Goal: Information Seeking & Learning: Understand process/instructions

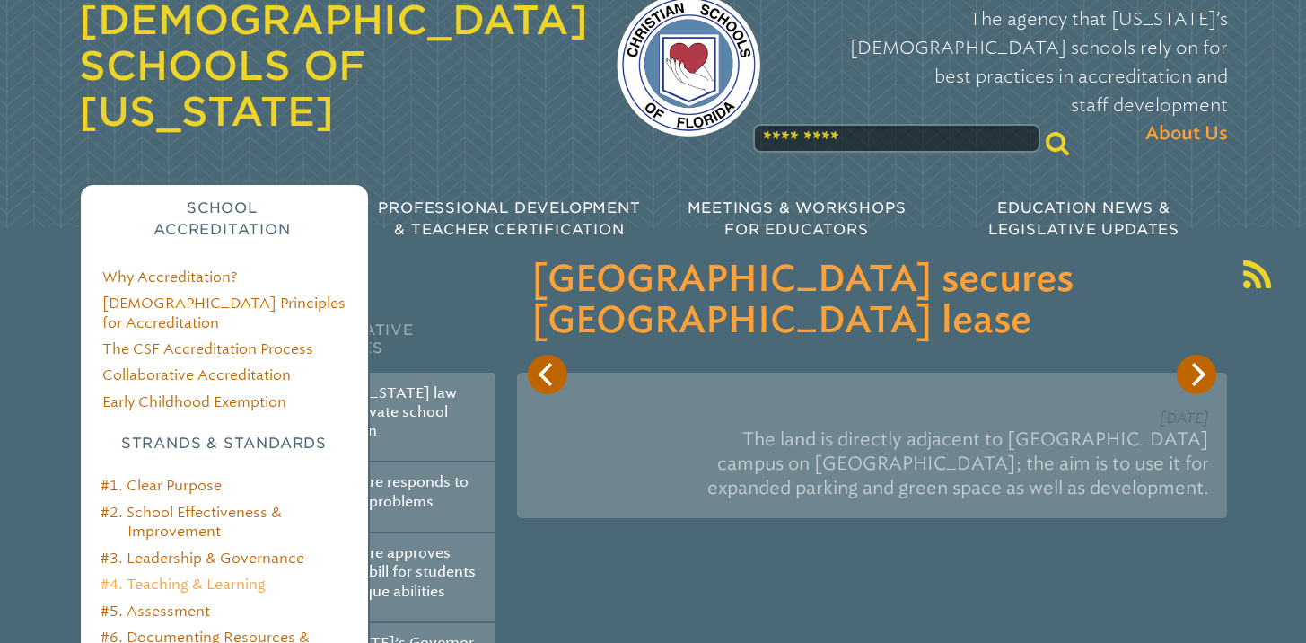
type input "**********"
click at [157, 575] on link "#4. Teaching & Learning" at bounding box center [183, 583] width 165 height 17
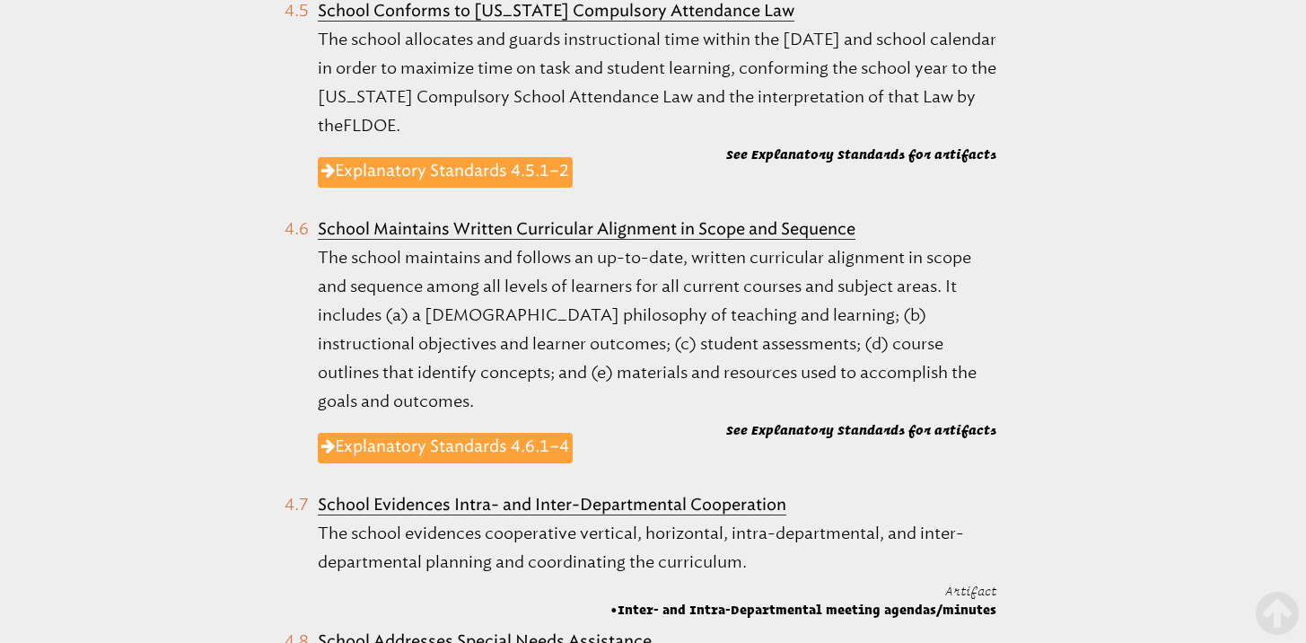
scroll to position [1945, 0]
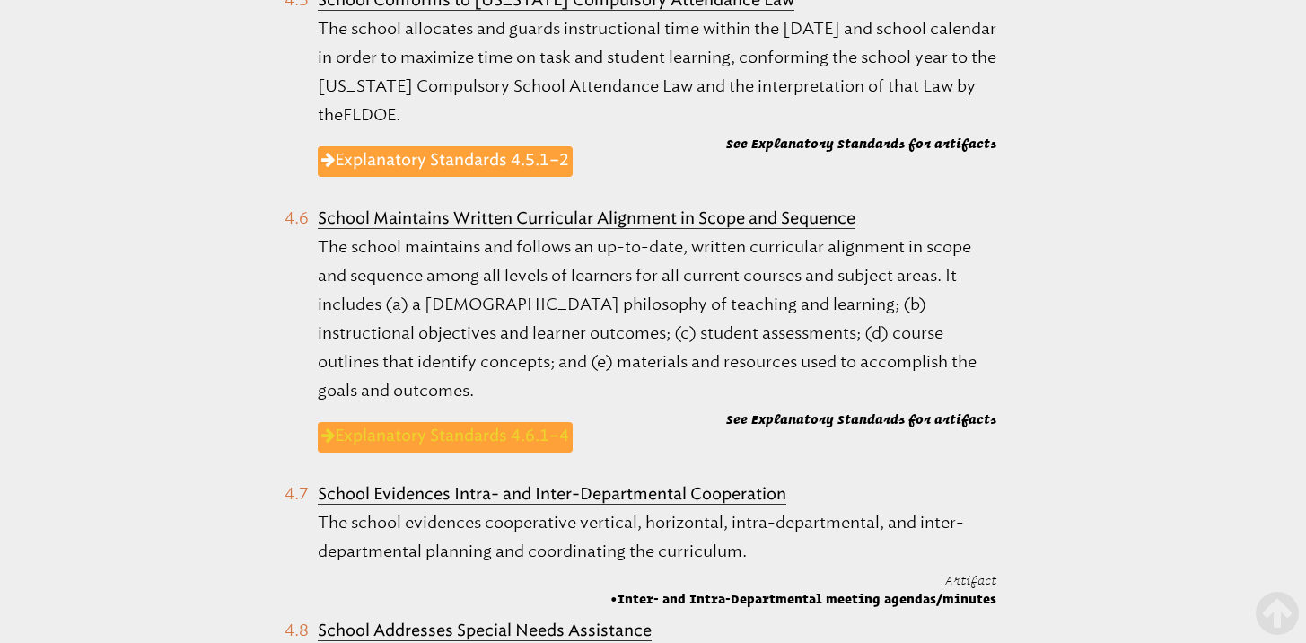
click at [504, 422] on link "Explanatory Standards 4.6.1–4" at bounding box center [445, 437] width 255 height 31
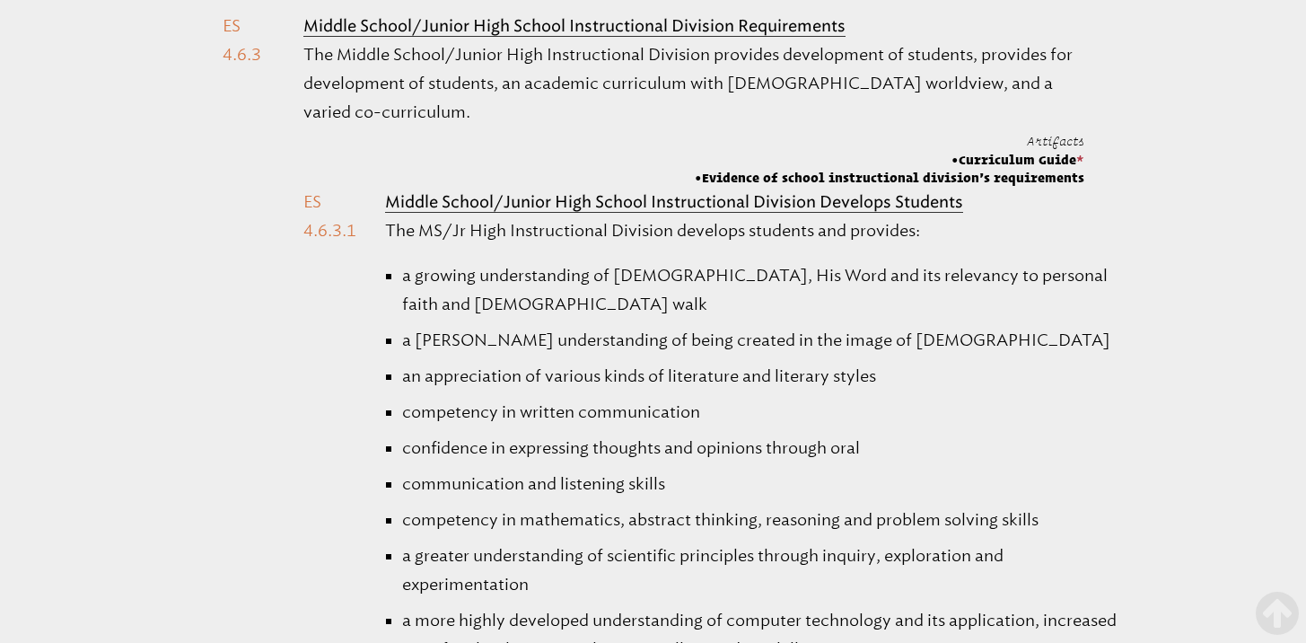
scroll to position [2535, 0]
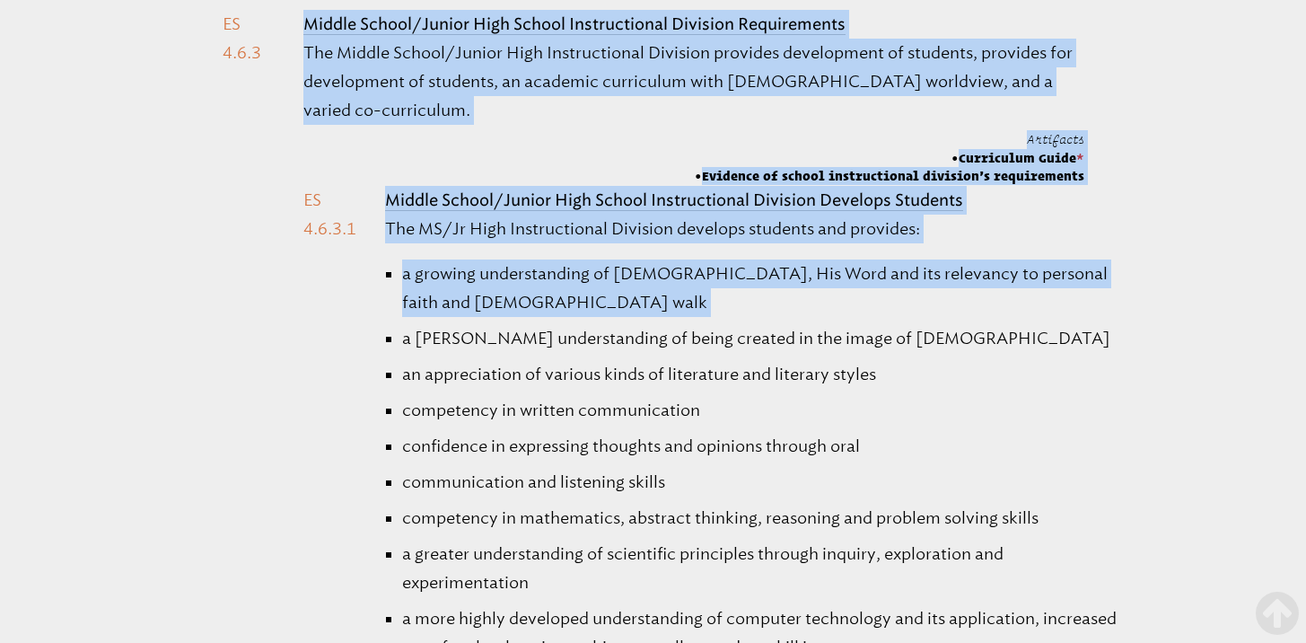
drag, startPoint x: 298, startPoint y: 185, endPoint x: 640, endPoint y: 321, distance: 368.1
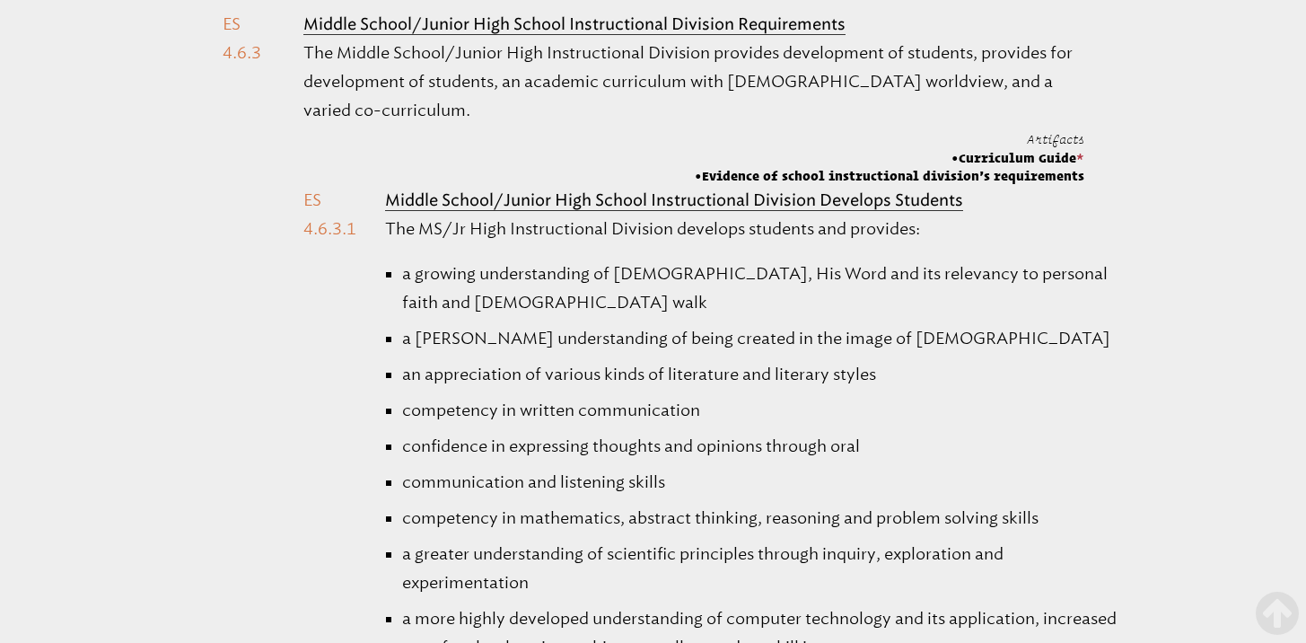
click at [304, 200] on li "Middle School/Junior High School Instructional Division Develops Students The M…" at bounding box center [693, 622] width 780 height 872
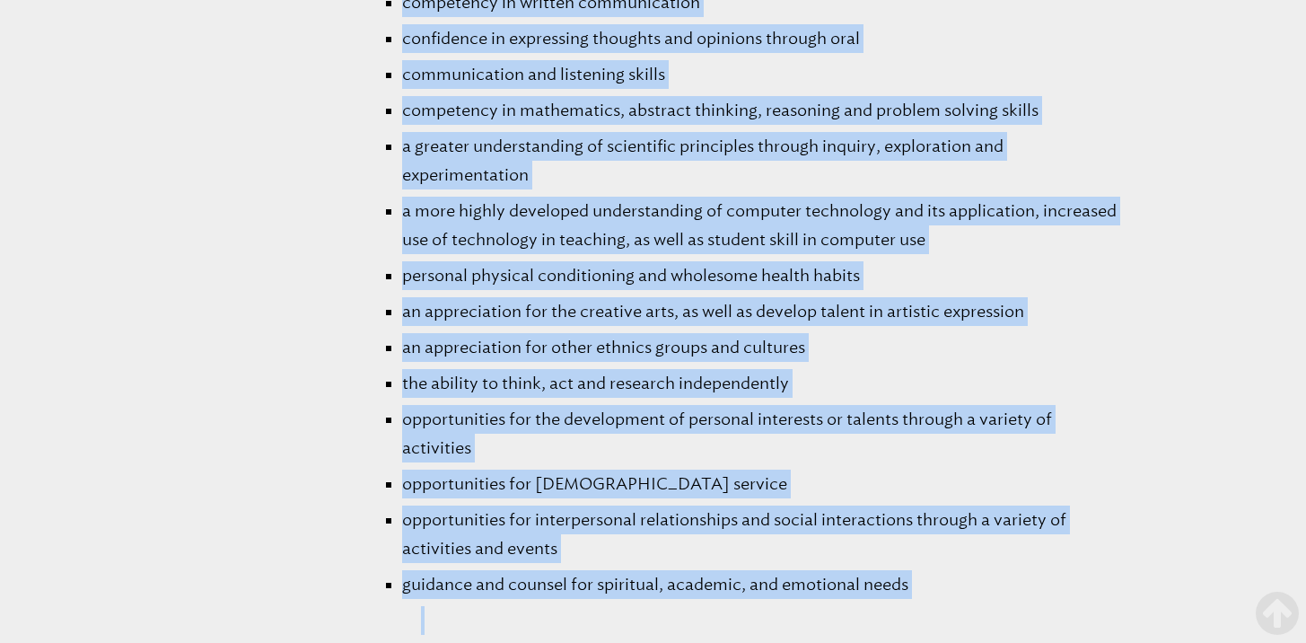
scroll to position [2841, 0]
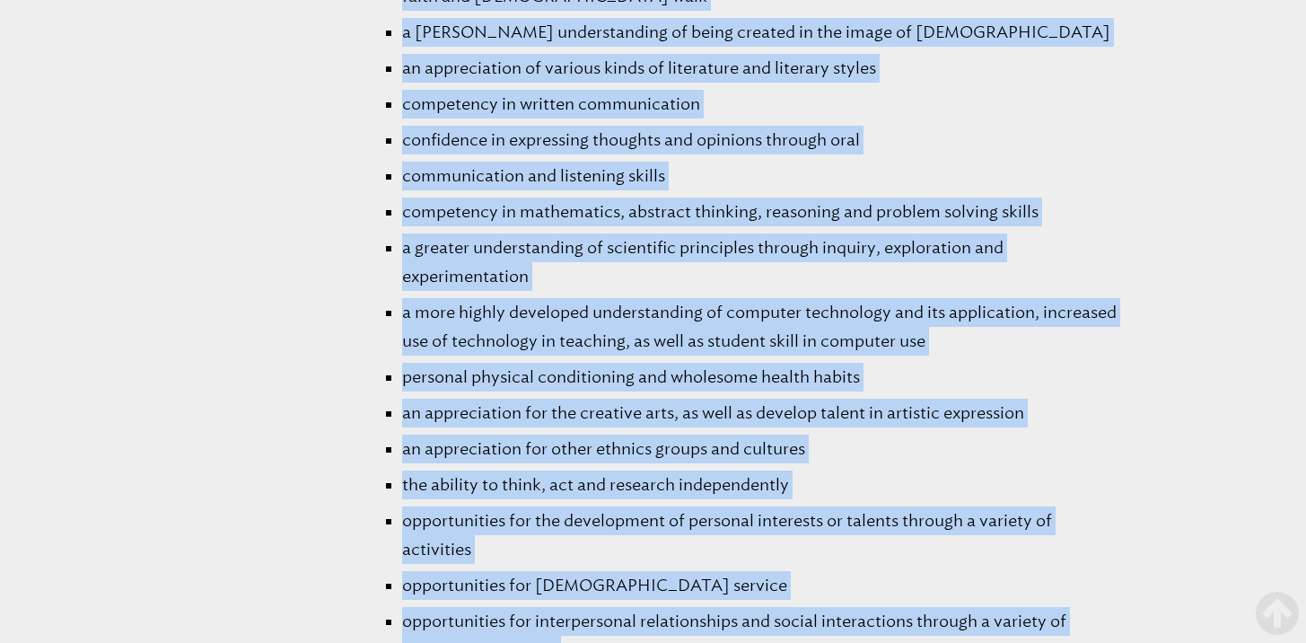
drag, startPoint x: 304, startPoint y: 200, endPoint x: 1153, endPoint y: 486, distance: 895.9
click at [1001, 230] on ul "a growing understanding of [DEMOGRAPHIC_DATA], His Word and its relevancy to pe…" at bounding box center [752, 344] width 734 height 783
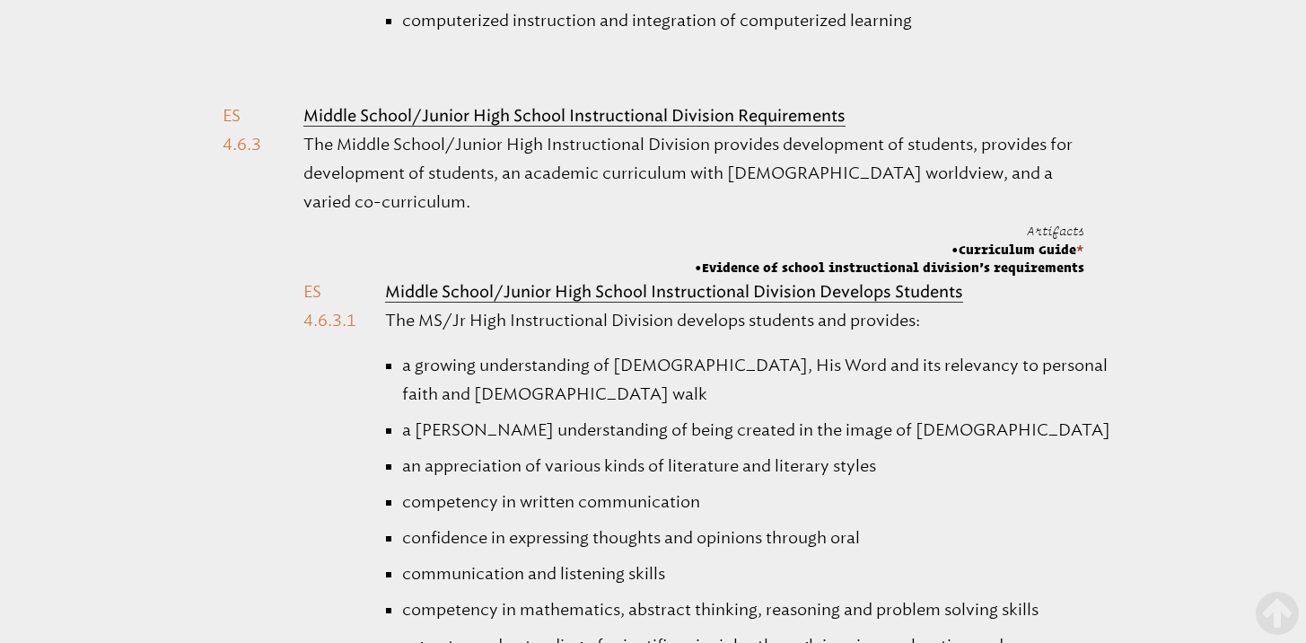
scroll to position [2442, 0]
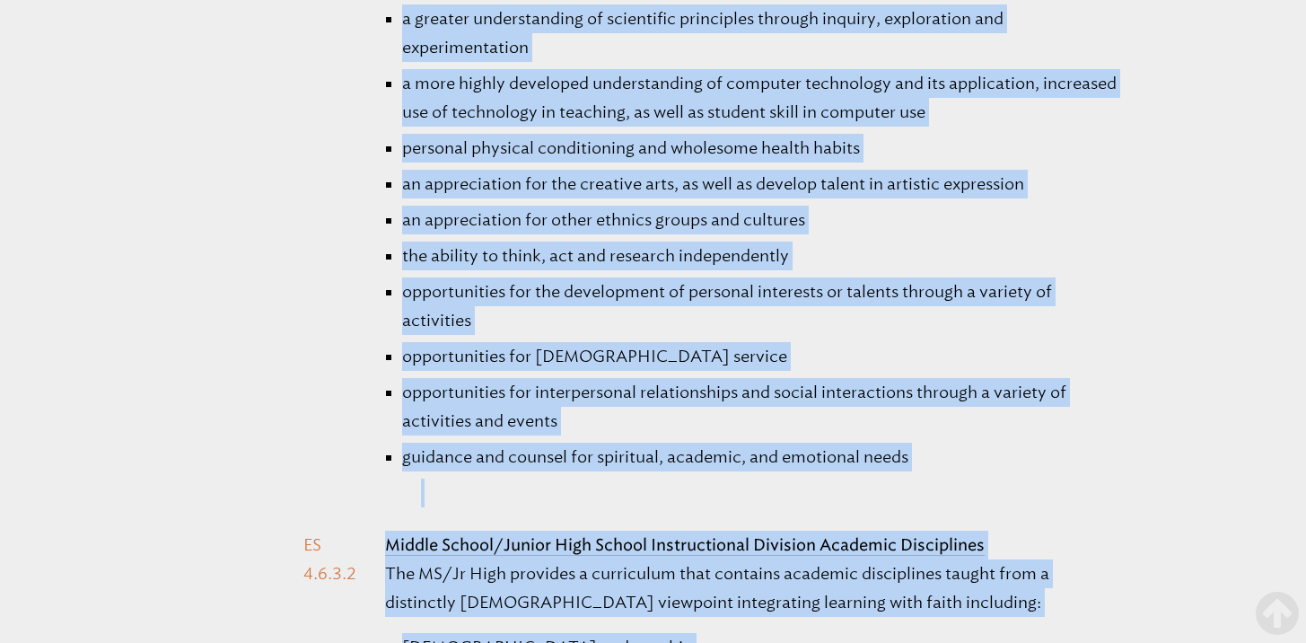
scroll to position [3120, 0]
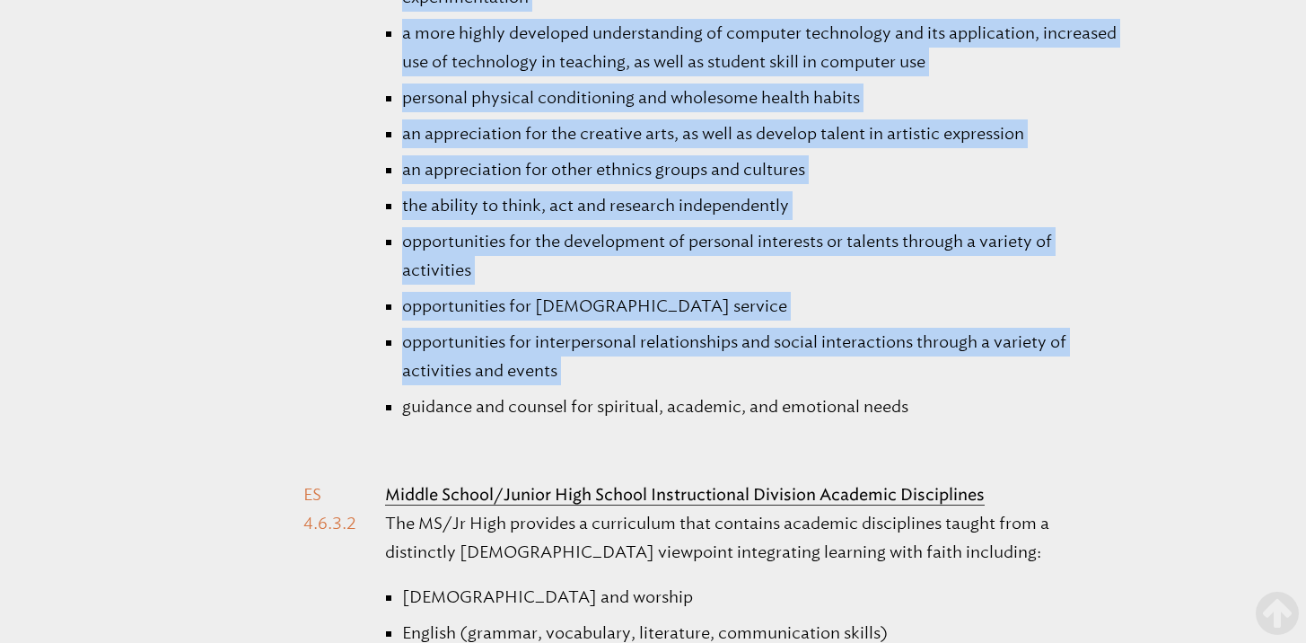
drag, startPoint x: 380, startPoint y: 284, endPoint x: 998, endPoint y: 373, distance: 623.9
click at [998, 374] on li "Middle School/Junior High School Instructional Division Develops Students The M…" at bounding box center [693, 37] width 780 height 872
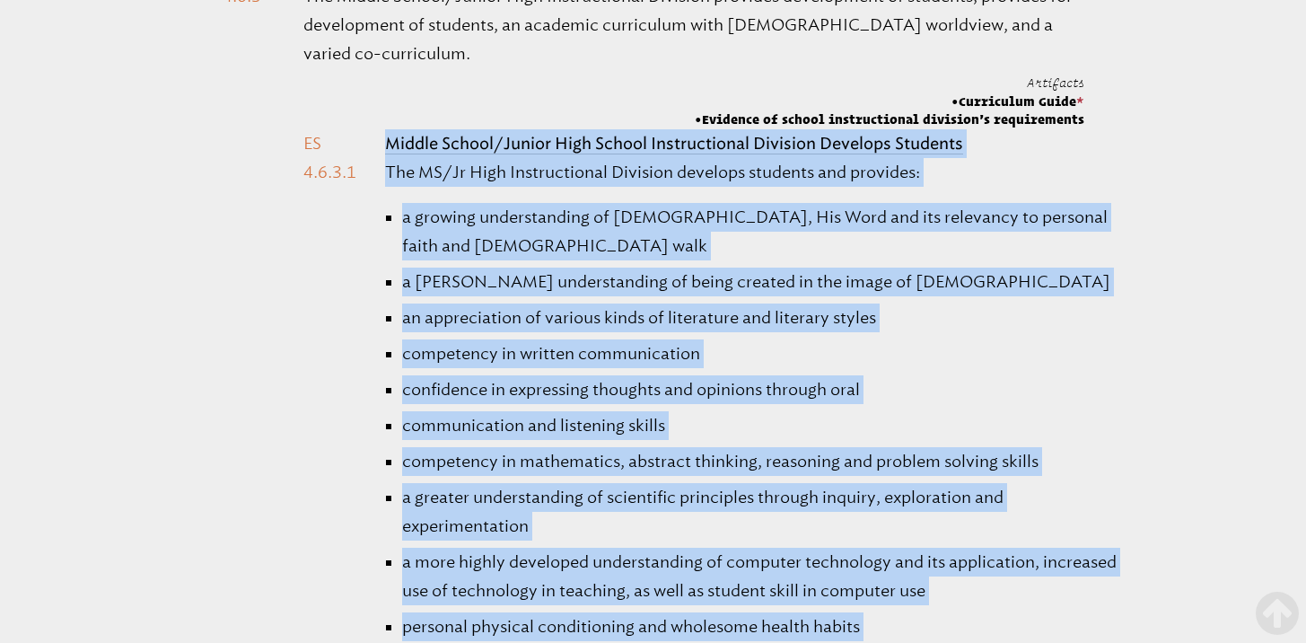
scroll to position [2591, 0]
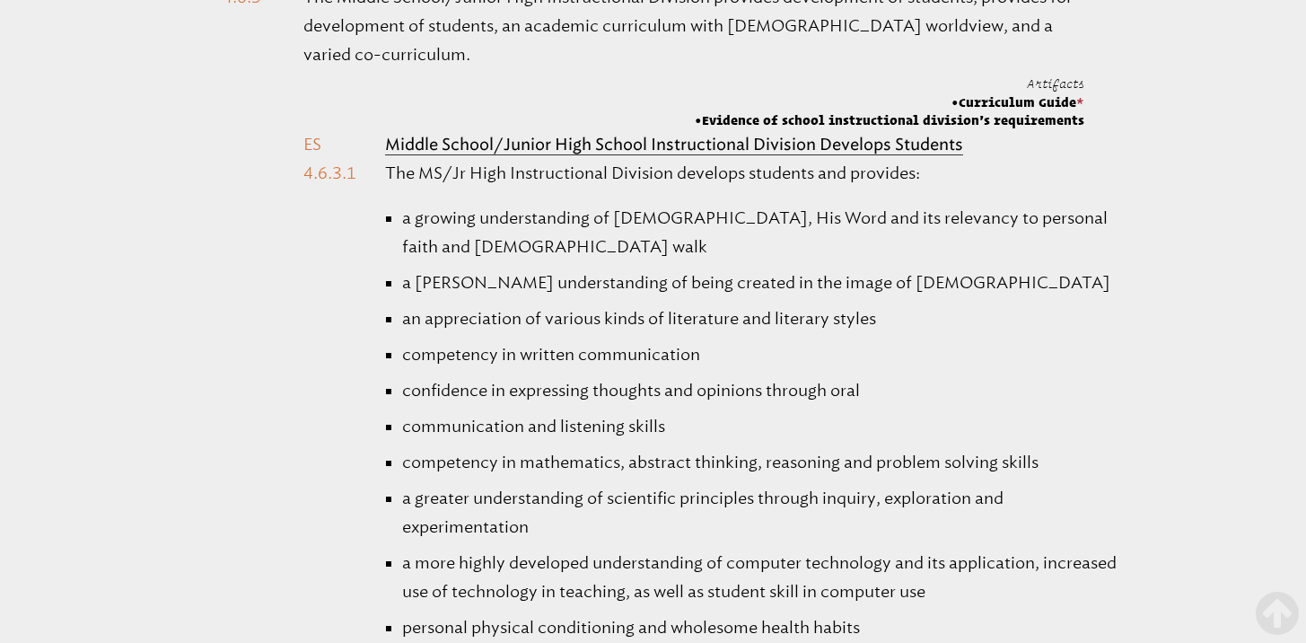
click at [382, 132] on li "Middle School/Junior High School Instructional Division Develops Students The M…" at bounding box center [693, 566] width 780 height 872
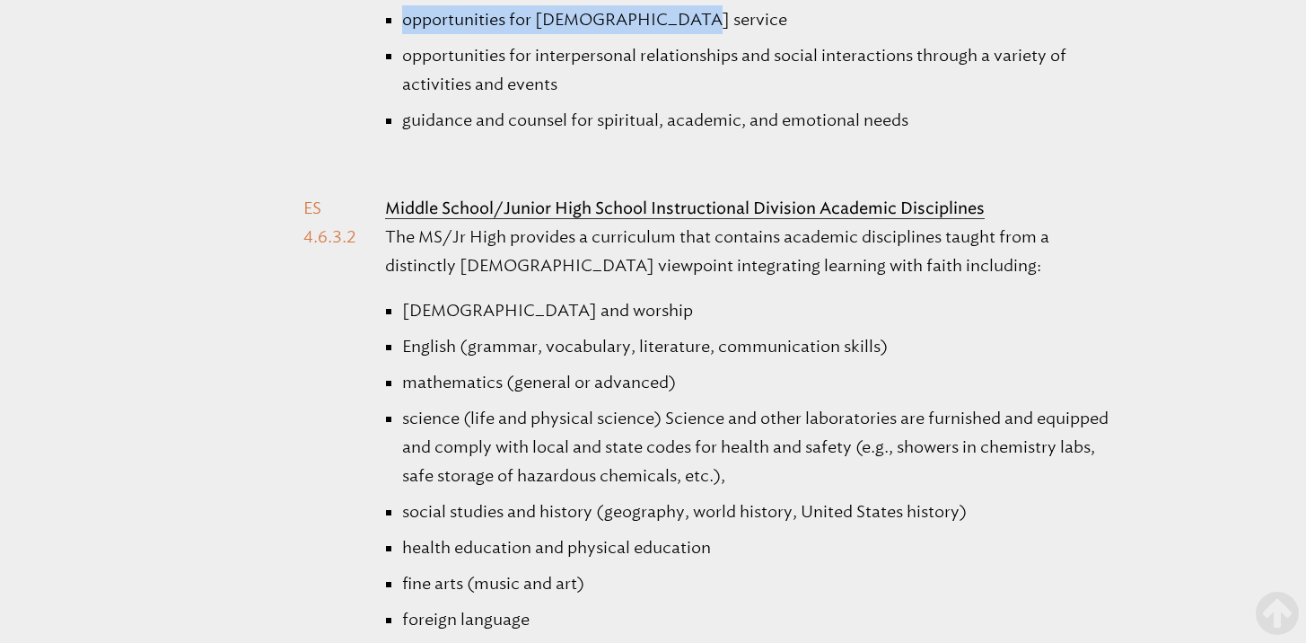
scroll to position [3401, 0]
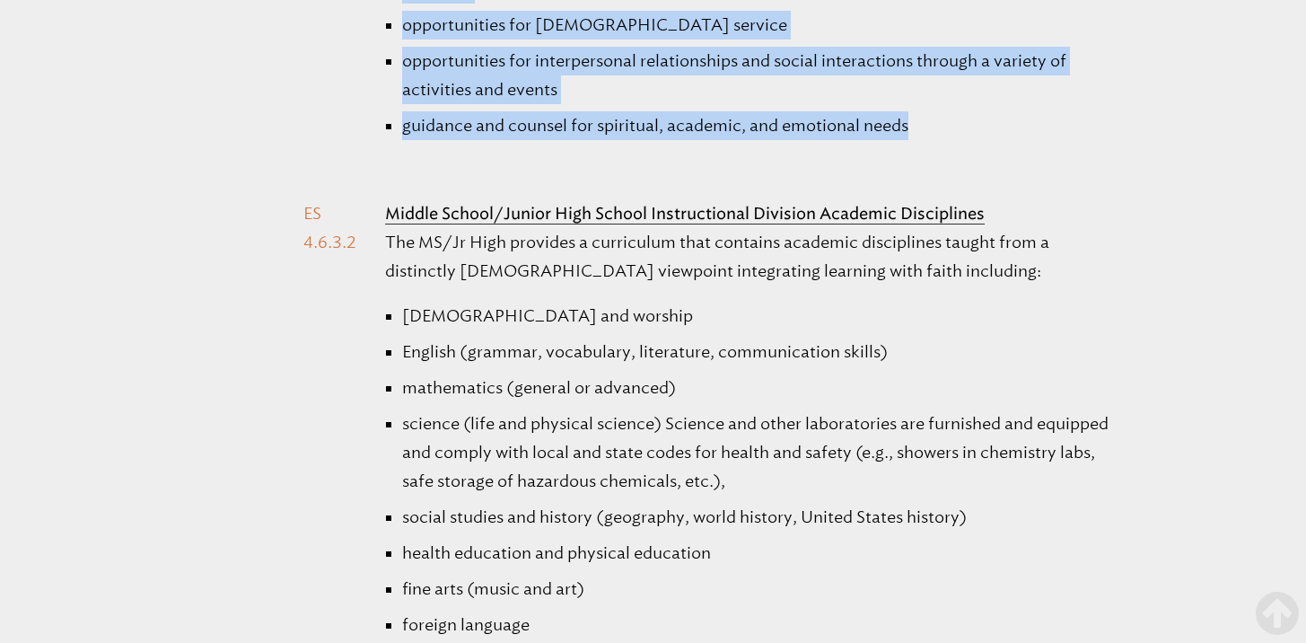
drag, startPoint x: 382, startPoint y: 132, endPoint x: 1054, endPoint y: 118, distance: 672.3
copy li "Middle School/Junior High School Instructional Division Develops Students The M…"
